Goal: Communication & Community: Connect with others

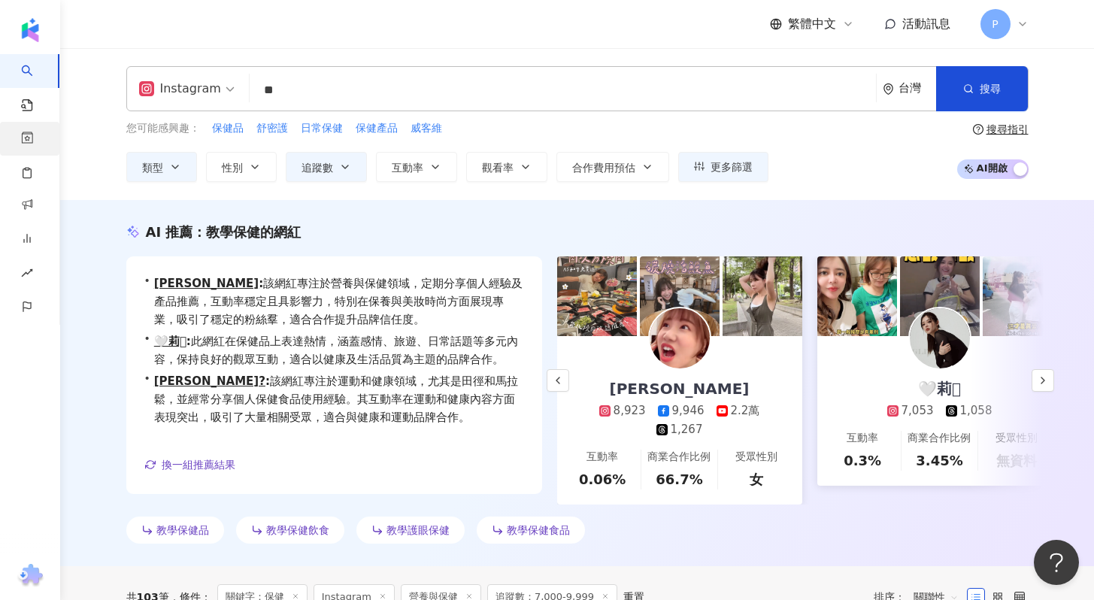
scroll to position [0, 260]
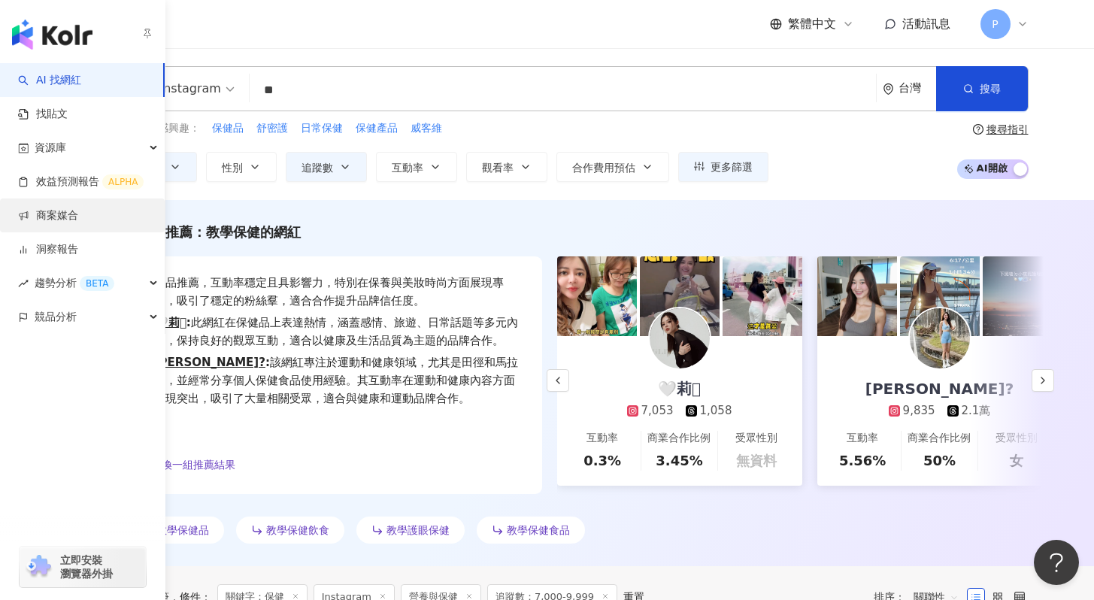
click at [44, 213] on link "商案媒合" at bounding box center [48, 215] width 60 height 15
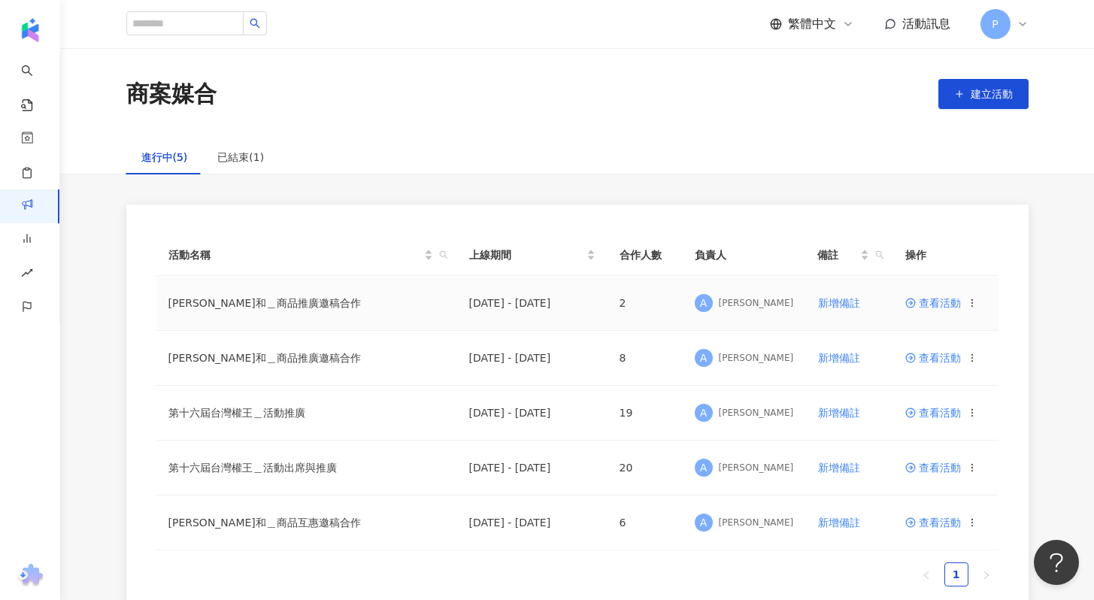
click at [934, 308] on span "查看活動" at bounding box center [933, 303] width 56 height 11
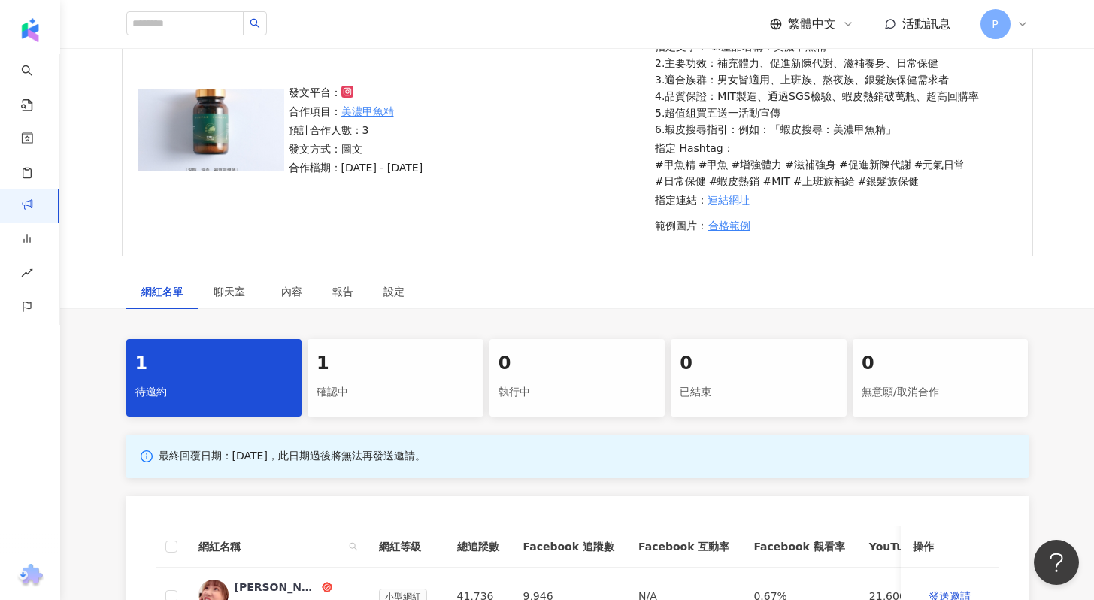
scroll to position [436, 0]
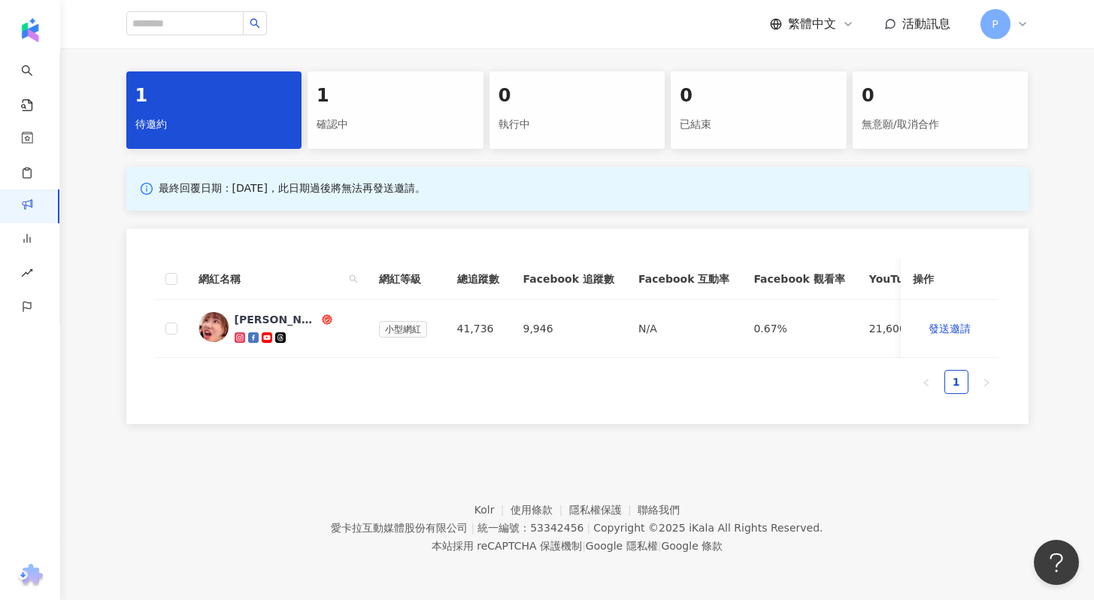
click at [443, 127] on div "1 確認中" at bounding box center [396, 109] width 176 height 77
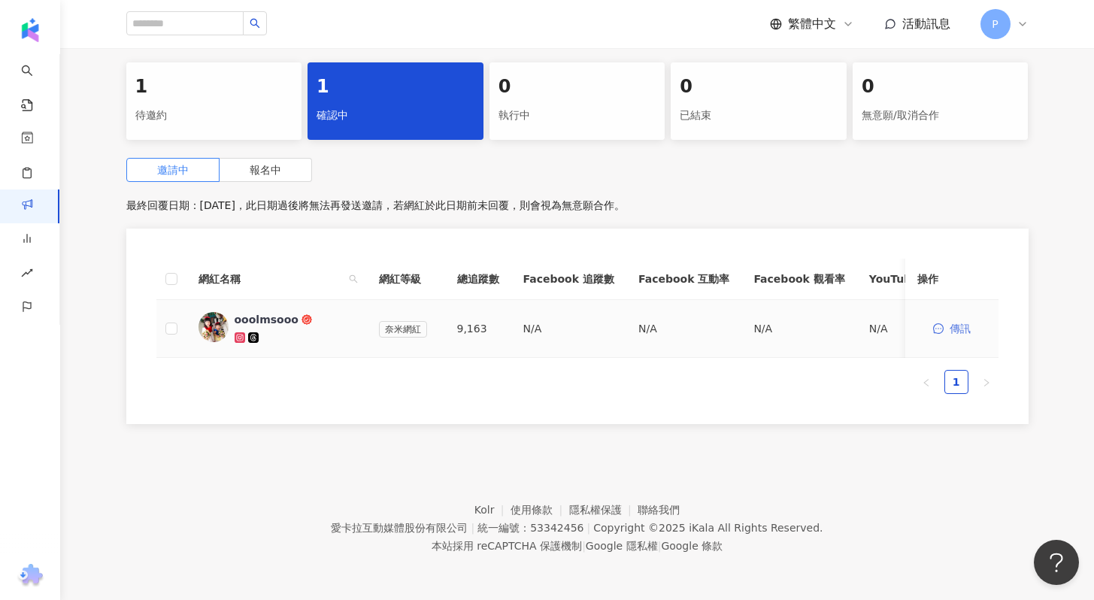
click at [957, 328] on span "傳訊" at bounding box center [960, 329] width 21 height 12
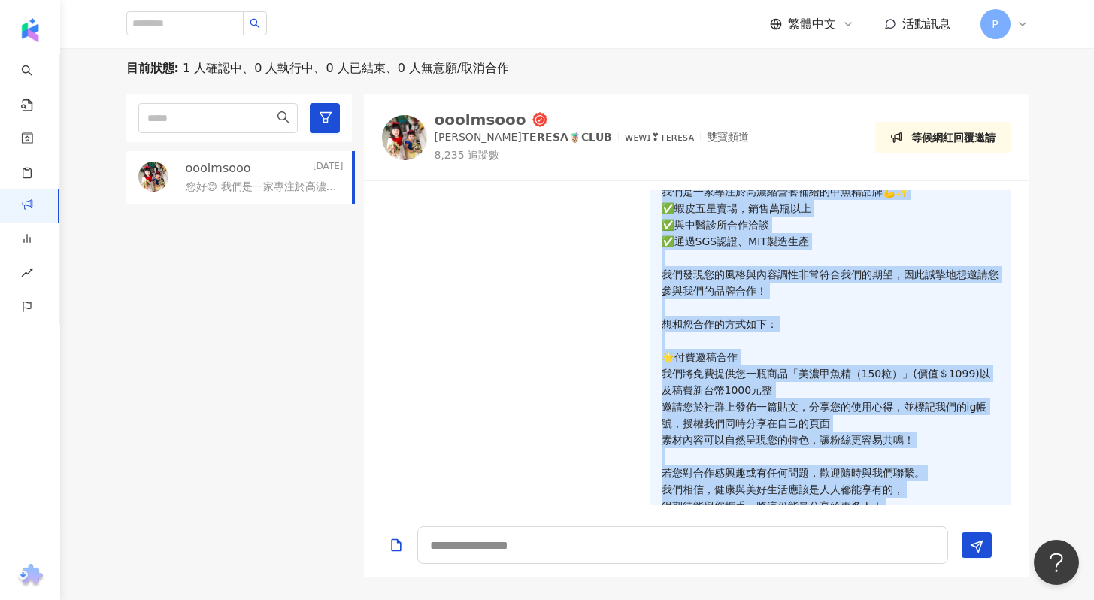
scroll to position [115, 0]
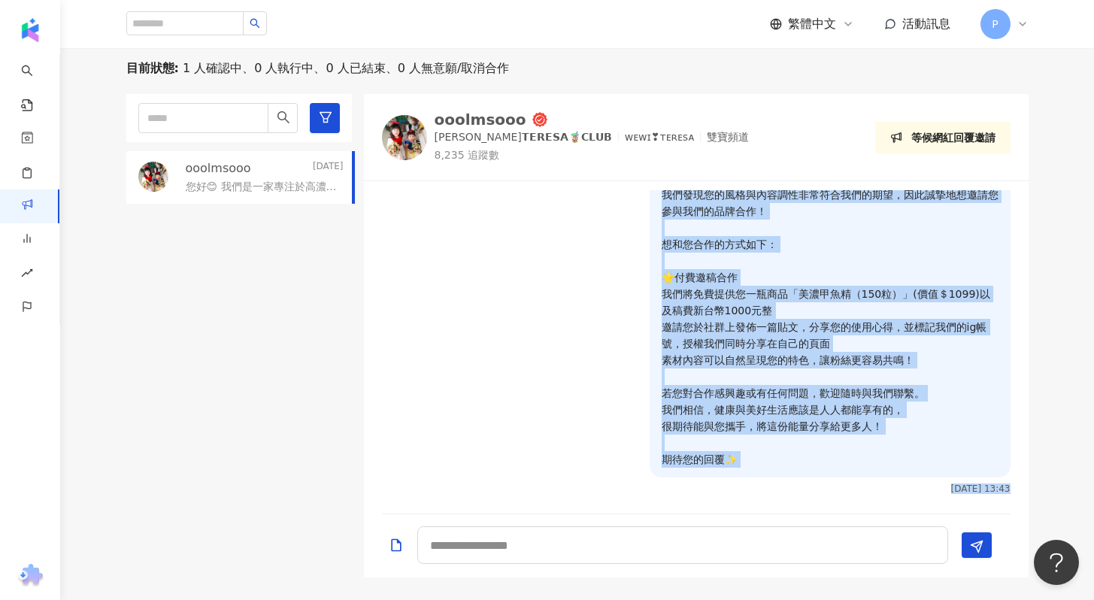
drag, startPoint x: 646, startPoint y: 205, endPoint x: 914, endPoint y: 517, distance: 411.7
click at [914, 517] on div "您好😊 我們是一家專注於高濃縮營養補給的甲魚精品牌💪✨ ✅蝦皮五星賣場，銷售萬瓶以上 ✅與中醫診所合作洽談 ✅通過SGS認證、MIT製造生產 我們發現您的風格…" at bounding box center [696, 379] width 665 height 396
copy div "您好😊 我們是一家專注於高濃縮營養補給的甲魚精品牌💪✨ ✅蝦皮五星賣場，銷售萬瓶以上 ✅與中醫診所合作洽談 ✅通過SGS認證、MIT製造生產 我們發現您的風格…"
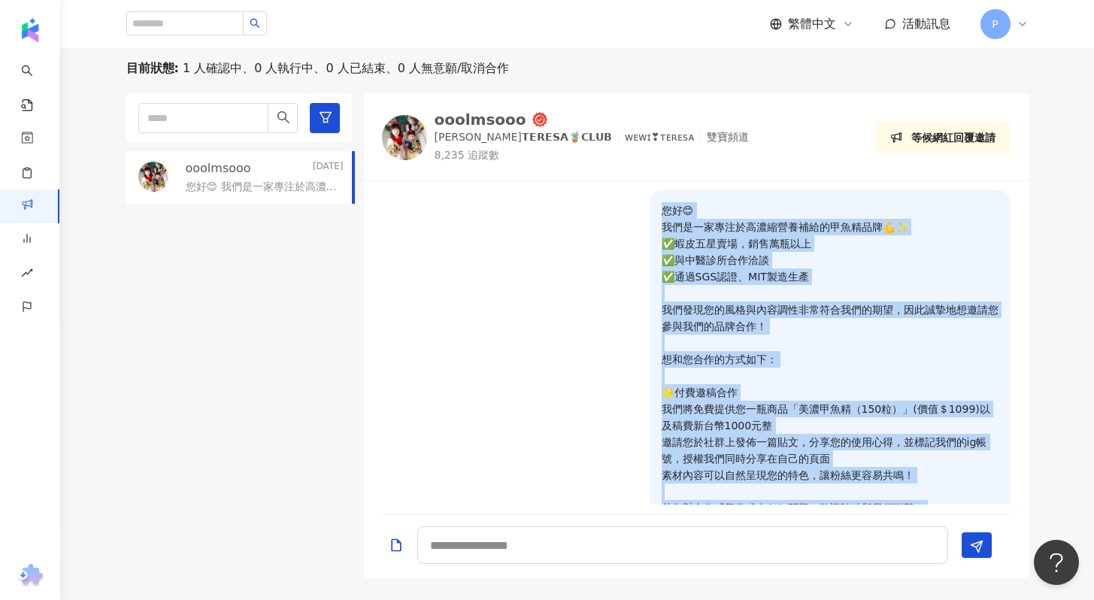
scroll to position [0, 0]
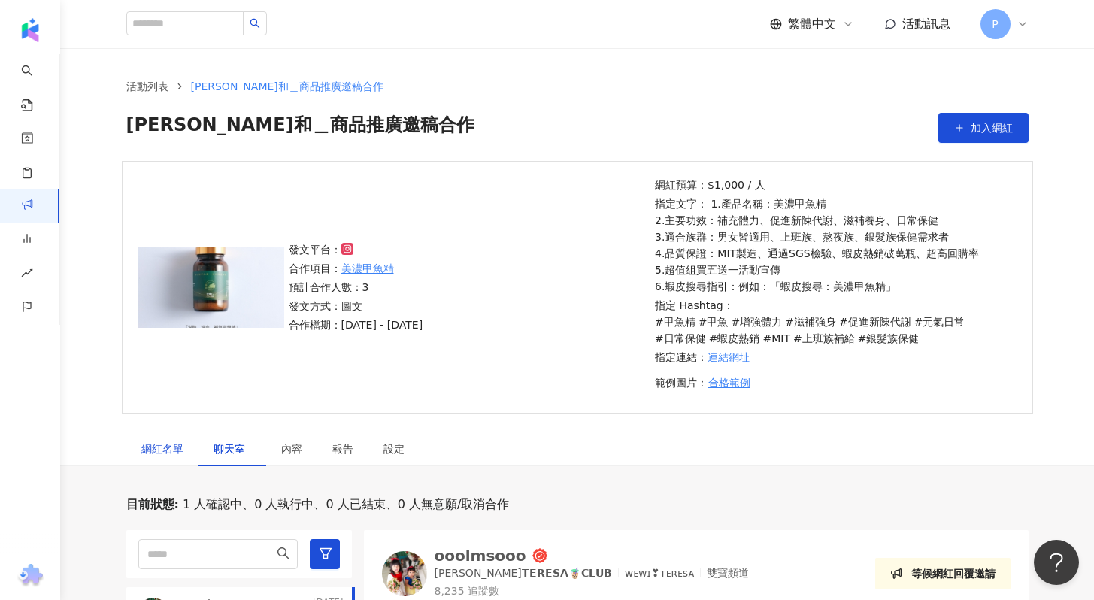
click at [165, 448] on div "網紅名單" at bounding box center [162, 449] width 42 height 17
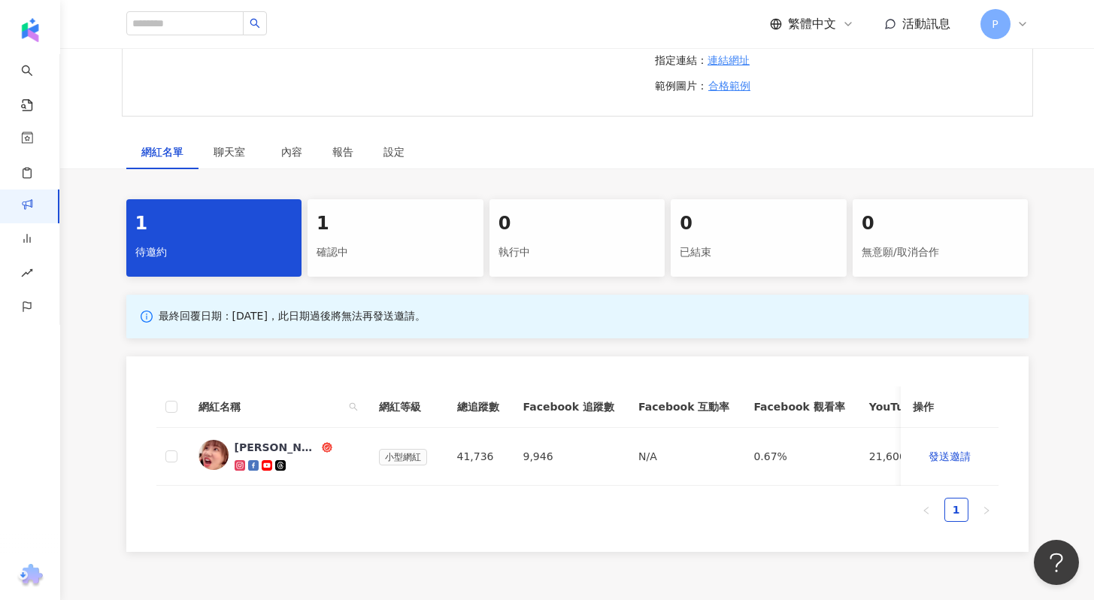
scroll to position [298, 0]
click at [948, 452] on span "發送邀請" at bounding box center [950, 456] width 42 height 12
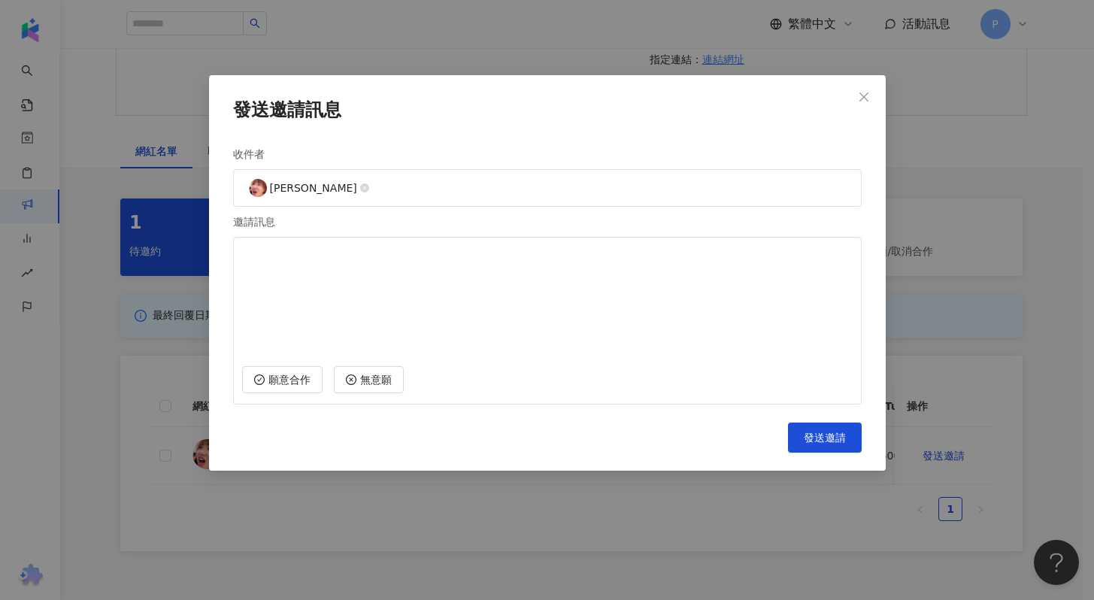
click at [590, 317] on textarea at bounding box center [547, 299] width 611 height 111
paste textarea "**********"
drag, startPoint x: 246, startPoint y: 336, endPoint x: 238, endPoint y: 299, distance: 38.3
click at [238, 299] on div "**********" at bounding box center [547, 321] width 629 height 168
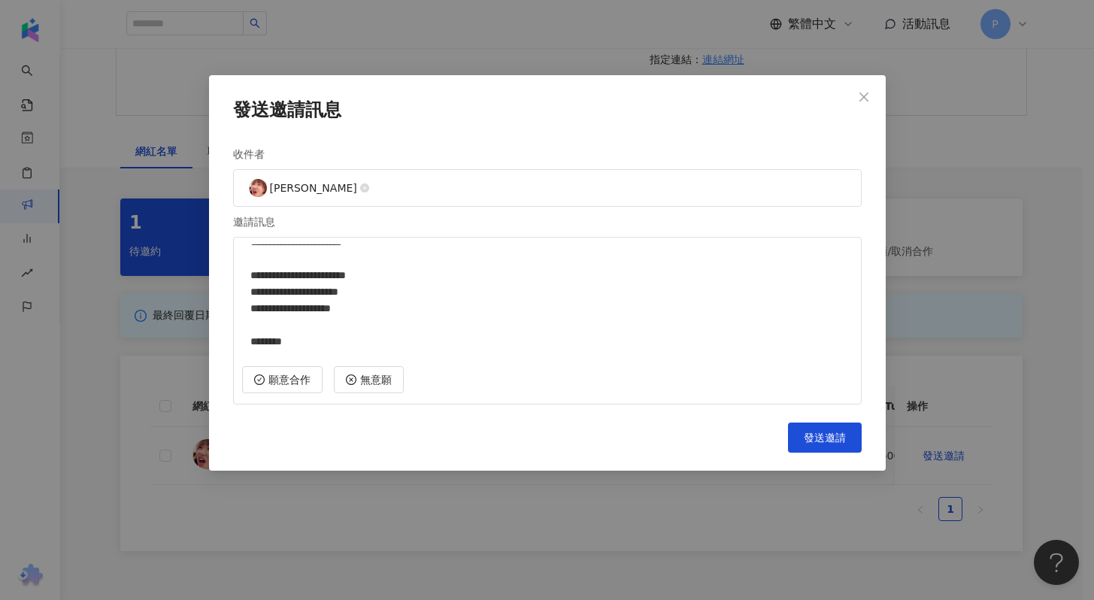
scroll to position [248, 0]
type textarea "**********"
click at [821, 441] on span "發送邀請" at bounding box center [825, 438] width 42 height 12
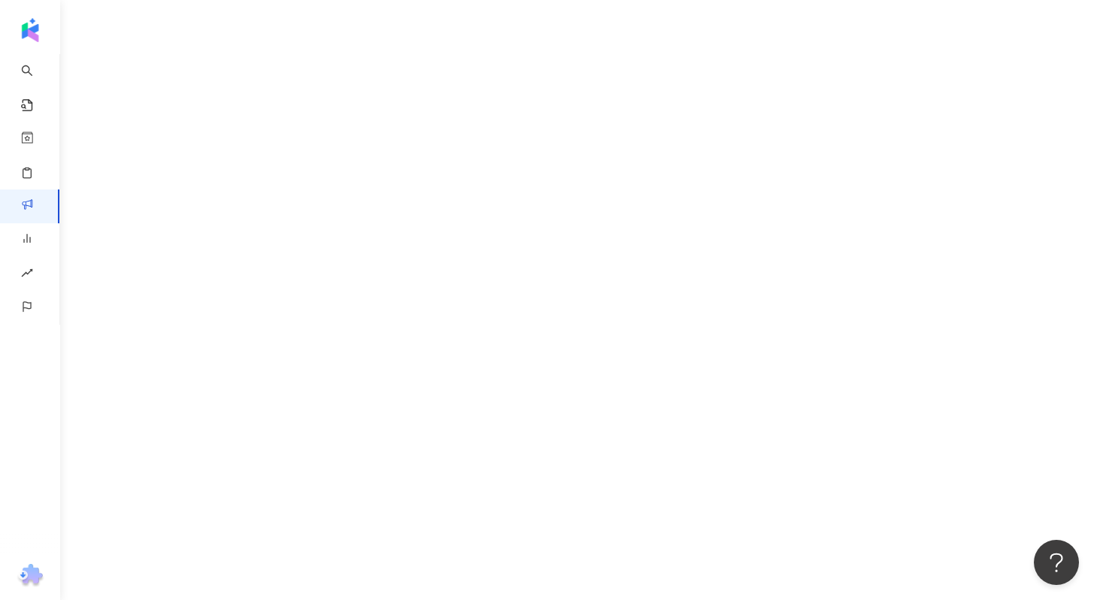
scroll to position [69, 0]
